Goal: Task Accomplishment & Management: Complete application form

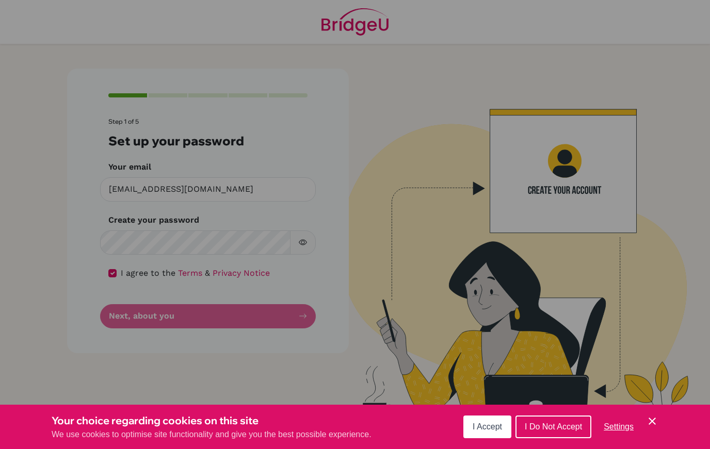
click at [502, 428] on button "I Accept" at bounding box center [487, 427] width 48 height 23
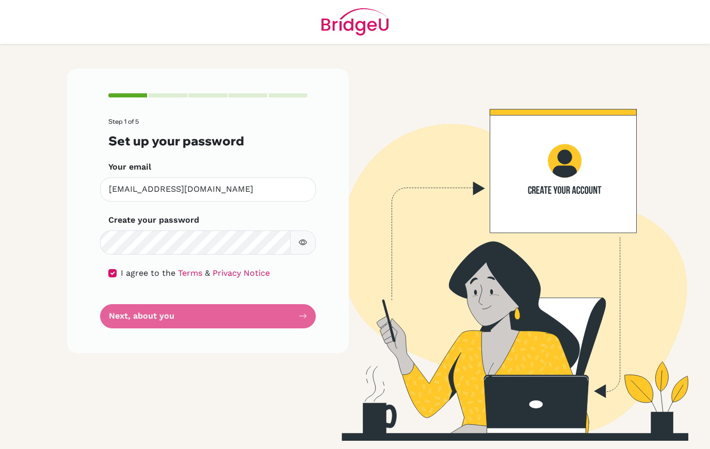
click at [126, 320] on form "Step 1 of 5 Set up your password Your email [EMAIL_ADDRESS][DOMAIN_NAME] Invali…" at bounding box center [207, 223] width 199 height 210
click at [115, 310] on form "Step 1 of 5 Set up your password Your email [EMAIL_ADDRESS][DOMAIN_NAME] Invali…" at bounding box center [207, 223] width 199 height 210
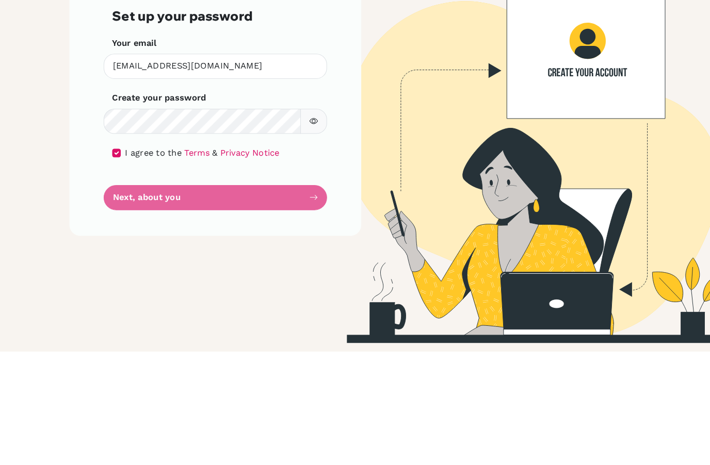
click at [300, 238] on icon "button" at bounding box center [303, 242] width 8 height 8
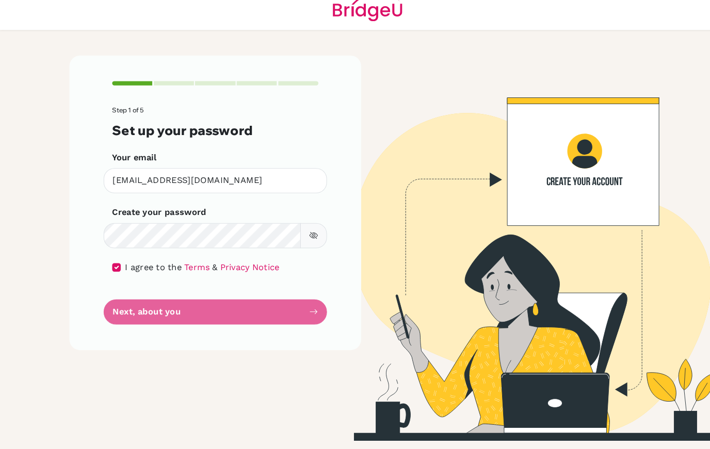
click at [242, 304] on form "Step 1 of 5 Set up your password Your email [EMAIL_ADDRESS][DOMAIN_NAME] Invali…" at bounding box center [207, 223] width 199 height 210
click at [114, 267] on div "I agree to the Terms & Privacy Notice" at bounding box center [207, 273] width 199 height 12
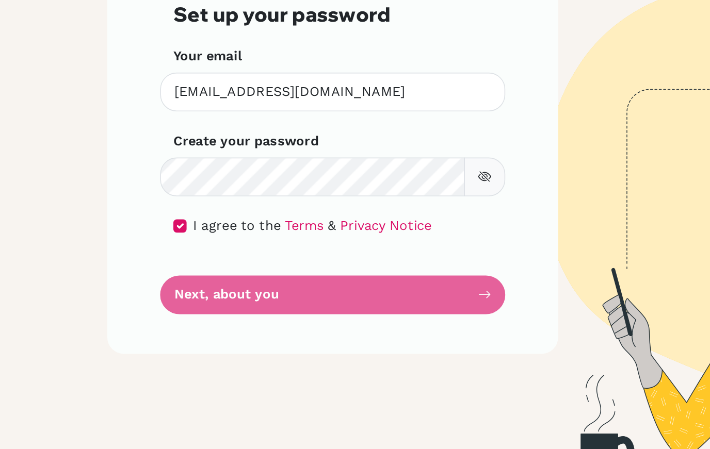
click at [115, 269] on input "checkbox" at bounding box center [112, 273] width 8 height 8
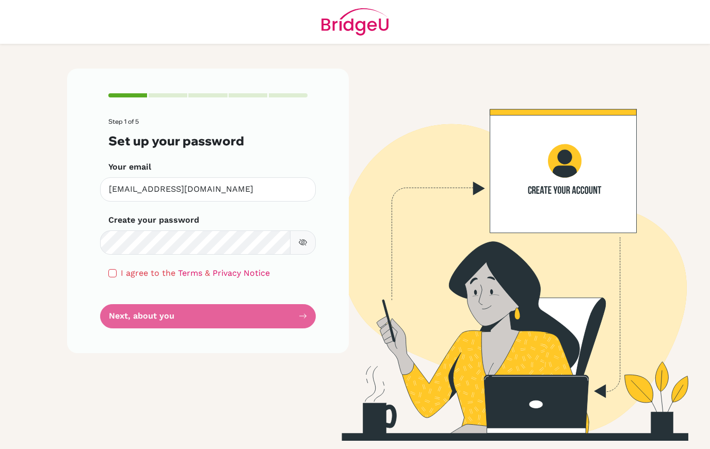
click at [246, 317] on form "Step 1 of 5 Set up your password Your email [EMAIL_ADDRESS][DOMAIN_NAME] Invali…" at bounding box center [207, 223] width 199 height 210
click at [98, 276] on div "Step 1 of 5 Set up your password Your email [EMAIL_ADDRESS][DOMAIN_NAME] Invali…" at bounding box center [208, 211] width 282 height 284
click at [98, 275] on div "Step 1 of 5 Set up your password Your email [EMAIL_ADDRESS][DOMAIN_NAME] Invali…" at bounding box center [208, 211] width 282 height 284
click at [112, 276] on input "checkbox" at bounding box center [112, 273] width 8 height 8
checkbox input "true"
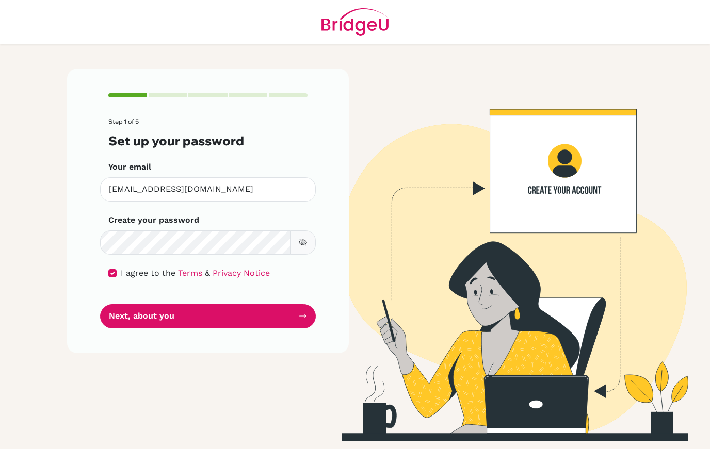
click at [136, 312] on button "Next, about you" at bounding box center [208, 316] width 216 height 24
click at [144, 319] on button "Next, about you" at bounding box center [208, 316] width 216 height 24
click at [135, 319] on button "Next, about you" at bounding box center [208, 316] width 216 height 24
click at [134, 306] on button "Next, about you" at bounding box center [208, 316] width 216 height 24
click at [133, 305] on button "Next, about you" at bounding box center [208, 316] width 216 height 24
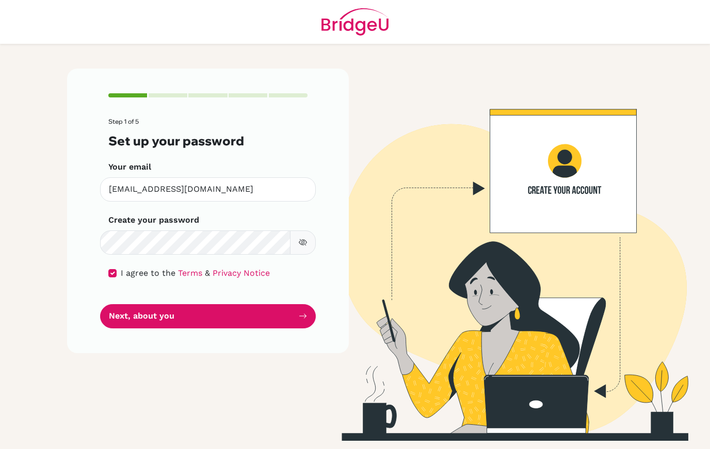
click at [137, 321] on button "Next, about you" at bounding box center [208, 316] width 216 height 24
click at [150, 315] on button "Next, about you" at bounding box center [208, 316] width 216 height 24
click at [150, 314] on button "Next, about you" at bounding box center [208, 316] width 216 height 24
click at [105, 325] on button "Next, about you" at bounding box center [208, 316] width 216 height 24
click at [89, 333] on div "Step 1 of 5 Set up your password Your email [EMAIL_ADDRESS][DOMAIN_NAME] Invali…" at bounding box center [208, 211] width 282 height 284
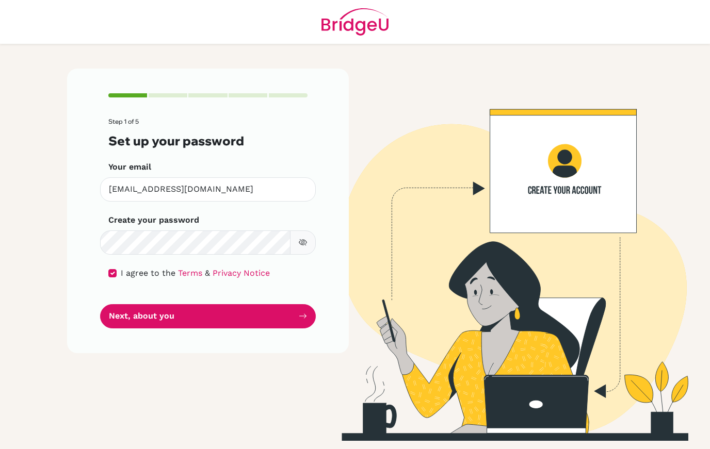
click at [89, 333] on div "Step 1 of 5 Set up your password Your email [EMAIL_ADDRESS][DOMAIN_NAME] Invali…" at bounding box center [208, 211] width 282 height 284
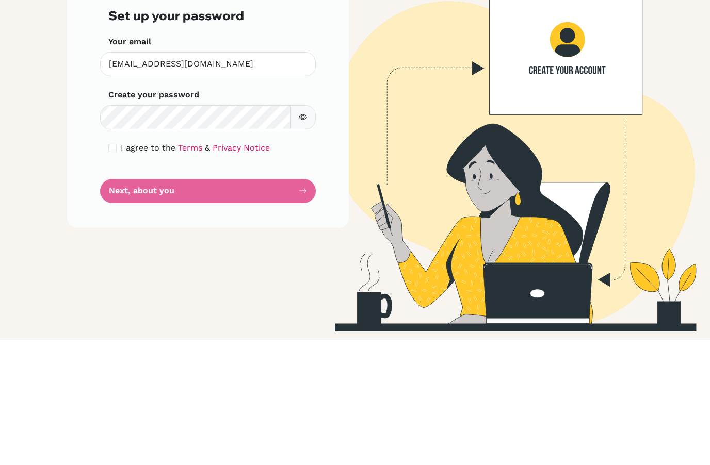
click at [302, 238] on icon "button" at bounding box center [303, 242] width 8 height 8
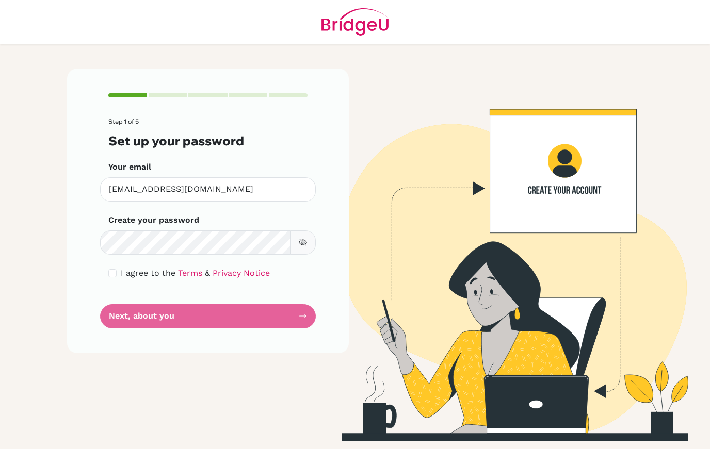
click at [116, 271] on input "checkbox" at bounding box center [112, 273] width 8 height 8
checkbox input "true"
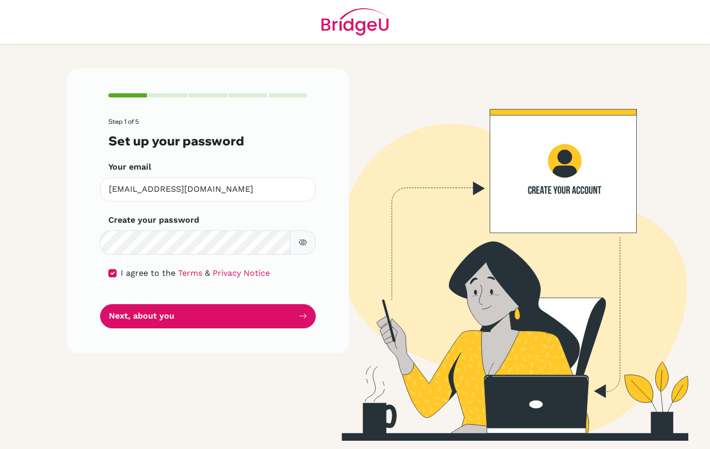
click at [268, 314] on button "Next, about you" at bounding box center [208, 316] width 216 height 24
